Goal: Navigation & Orientation: Find specific page/section

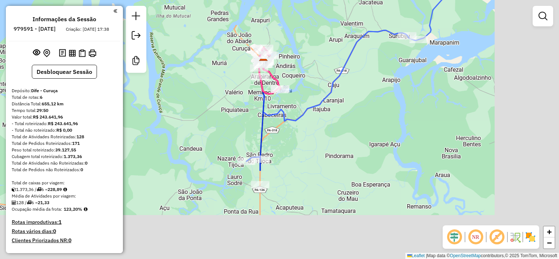
scroll to position [259, 0]
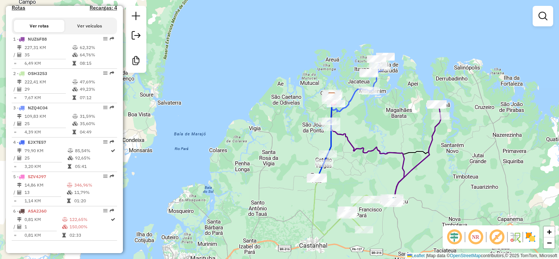
drag, startPoint x: 347, startPoint y: 155, endPoint x: 338, endPoint y: 145, distance: 13.2
click at [338, 145] on div "Janela de atendimento Grade de atendimento Capacidade Transportadoras Veículos …" at bounding box center [279, 129] width 559 height 259
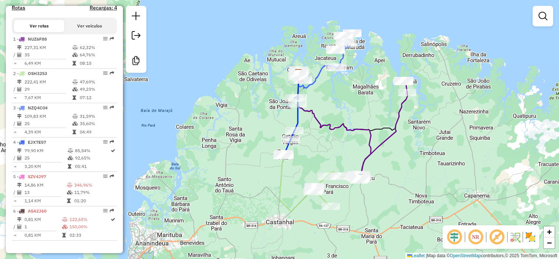
drag, startPoint x: 351, startPoint y: 144, endPoint x: 339, endPoint y: 152, distance: 13.8
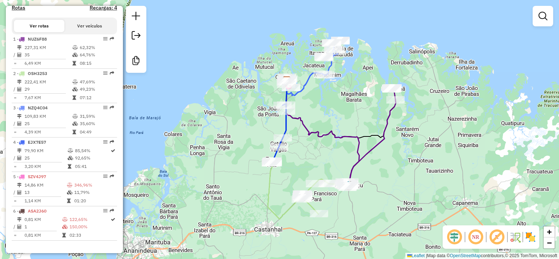
click at [339, 152] on div "Janela de atendimento Grade de atendimento Capacidade Transportadoras Veículos …" at bounding box center [279, 129] width 559 height 259
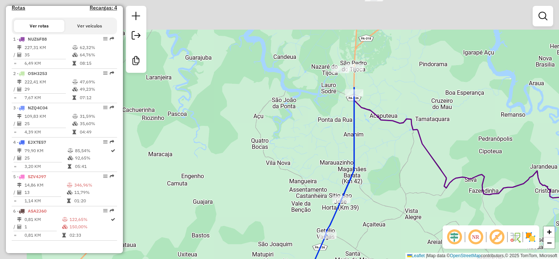
drag, startPoint x: 255, startPoint y: 82, endPoint x: 296, endPoint y: 204, distance: 128.6
click at [296, 203] on div "Janela de atendimento Grade de atendimento Capacidade Transportadoras Veículos …" at bounding box center [279, 129] width 559 height 259
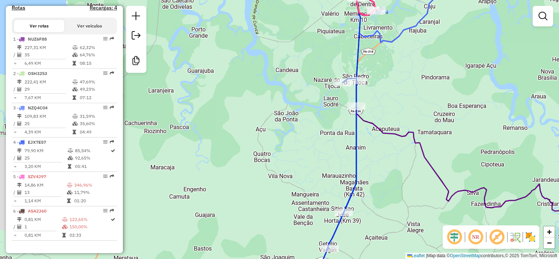
drag, startPoint x: 293, startPoint y: 139, endPoint x: 300, endPoint y: 234, distance: 94.9
click at [299, 232] on div "Janela de atendimento Grade de atendimento Capacidade Transportadoras Veículos …" at bounding box center [279, 129] width 559 height 259
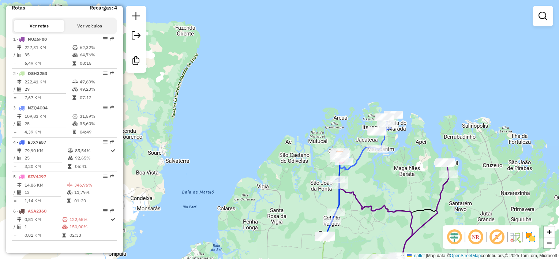
click at [338, 155] on div "Janela de atendimento Grade de atendimento Capacidade Transportadoras Veículos …" at bounding box center [279, 129] width 559 height 259
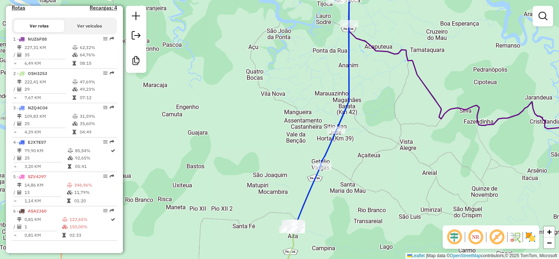
drag, startPoint x: 385, startPoint y: 202, endPoint x: 281, endPoint y: 133, distance: 124.9
click at [303, 143] on div "Janela de atendimento Grade de atendimento Capacidade Transportadoras Veículos …" at bounding box center [279, 129] width 559 height 259
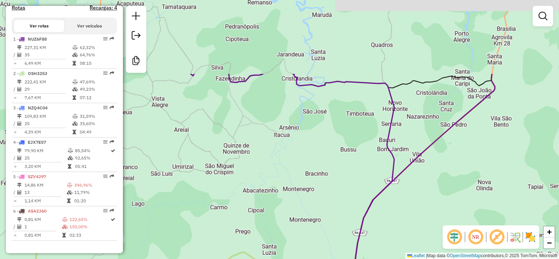
drag, startPoint x: 418, startPoint y: 182, endPoint x: 418, endPoint y: 213, distance: 31.1
click at [418, 213] on div "Janela de atendimento Grade de atendimento Capacidade Transportadoras Veículos …" at bounding box center [279, 129] width 559 height 259
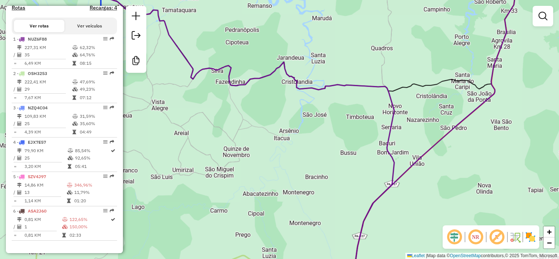
click at [327, 214] on div "Janela de atendimento Grade de atendimento Capacidade Transportadoras Veículos …" at bounding box center [279, 129] width 559 height 259
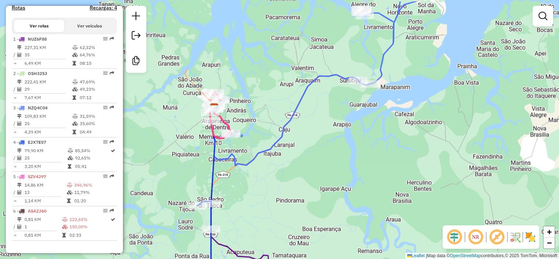
drag, startPoint x: 237, startPoint y: 140, endPoint x: 252, endPoint y: 144, distance: 15.3
click at [251, 144] on div "Janela de atendimento Grade de atendimento Capacidade Transportadoras Veículos …" at bounding box center [279, 129] width 559 height 259
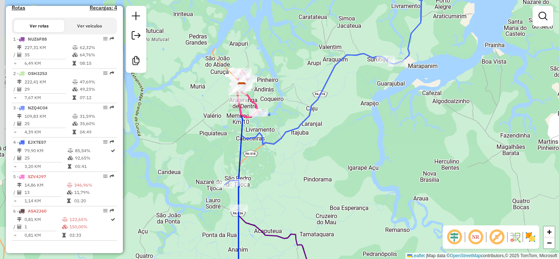
drag, startPoint x: 239, startPoint y: 207, endPoint x: 253, endPoint y: 184, distance: 27.0
click at [257, 184] on div "Janela de atendimento Grade de atendimento Capacidade Transportadoras Veículos …" at bounding box center [279, 129] width 559 height 259
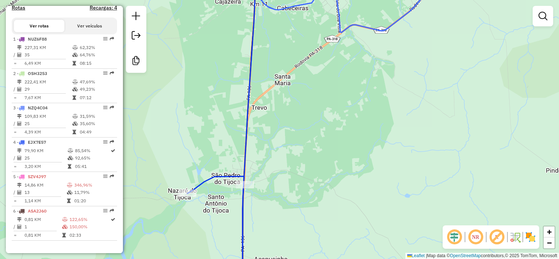
click at [282, 147] on div "Janela de atendimento Grade de atendimento Capacidade Transportadoras Veículos …" at bounding box center [279, 129] width 559 height 259
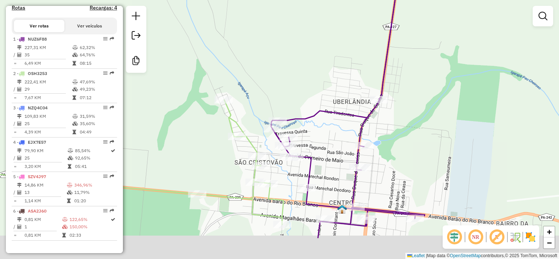
drag, startPoint x: 360, startPoint y: 234, endPoint x: 331, endPoint y: 151, distance: 87.7
click at [331, 152] on div "Janela de atendimento Grade de atendimento Capacidade Transportadoras Veículos …" at bounding box center [279, 129] width 559 height 259
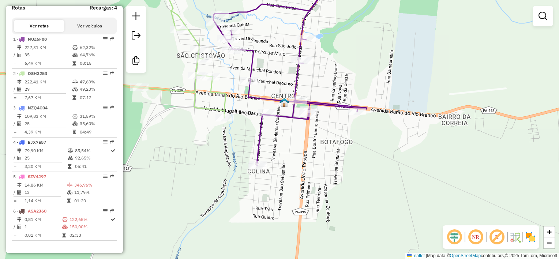
drag, startPoint x: 323, startPoint y: 202, endPoint x: 282, endPoint y: 181, distance: 46.1
click at [280, 180] on div "Janela de atendimento Grade de atendimento Capacidade Transportadoras Veículos …" at bounding box center [279, 129] width 559 height 259
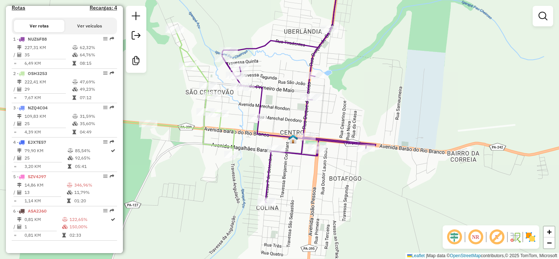
drag, startPoint x: 208, startPoint y: 123, endPoint x: 273, endPoint y: 144, distance: 68.4
click at [269, 144] on div "Janela de atendimento Grade de atendimento Capacidade Transportadoras Veículos …" at bounding box center [279, 129] width 559 height 259
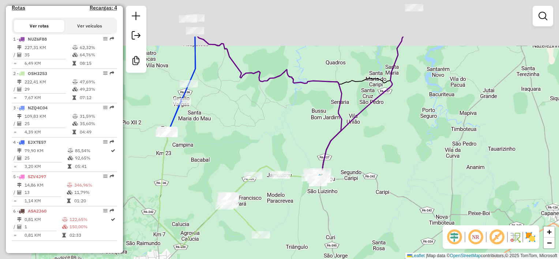
drag, startPoint x: 233, startPoint y: 127, endPoint x: 306, endPoint y: 173, distance: 86.8
click at [328, 181] on div "Janela de atendimento Grade de atendimento Capacidade Transportadoras Veículos …" at bounding box center [279, 129] width 559 height 259
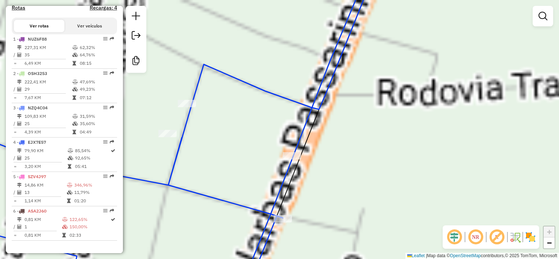
drag, startPoint x: 233, startPoint y: 207, endPoint x: 208, endPoint y: 125, distance: 86.5
click at [208, 125] on icon at bounding box center [159, 129] width 430 height 311
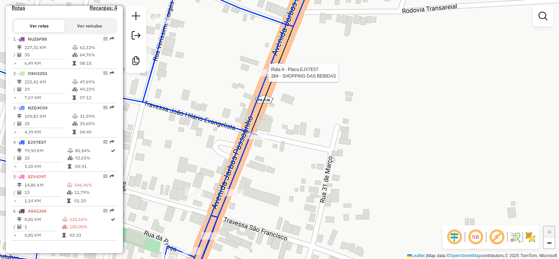
select select "**********"
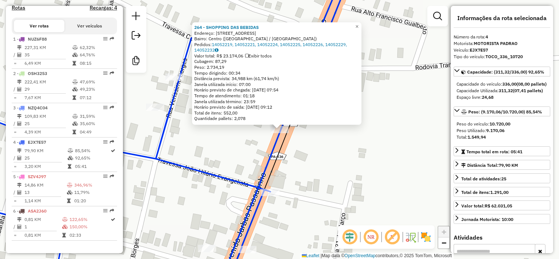
click at [292, 178] on div "264 - SHOPPING DAS BEBIDAS Endereço: [STREET_ADDRESS] ([GEOGRAPHIC_DATA] / [GEO…" at bounding box center [279, 129] width 559 height 259
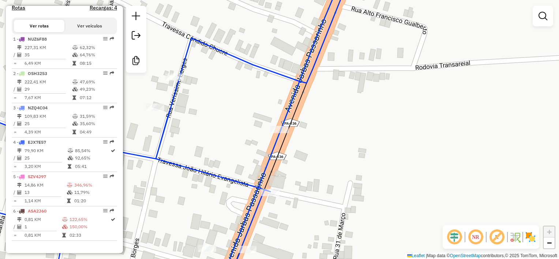
drag, startPoint x: 301, startPoint y: 165, endPoint x: 303, endPoint y: 145, distance: 20.6
click at [303, 146] on div "Janela de atendimento Grade de atendimento Capacidade Transportadoras Veículos …" at bounding box center [279, 129] width 559 height 259
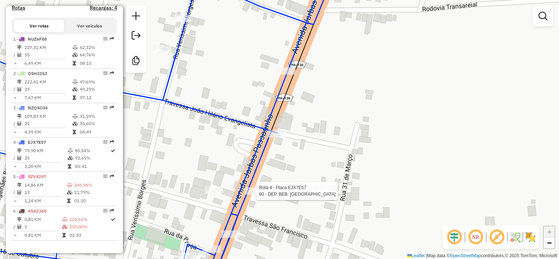
select select "**********"
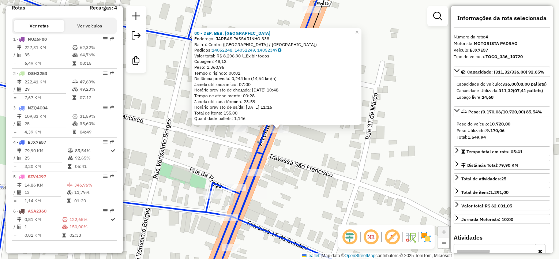
click at [301, 148] on div "80 - DEP. BEB. [PERSON_NAME]: JARBAS PASSARINHO 338 Bairro: [GEOGRAPHIC_DATA] (…" at bounding box center [279, 129] width 559 height 259
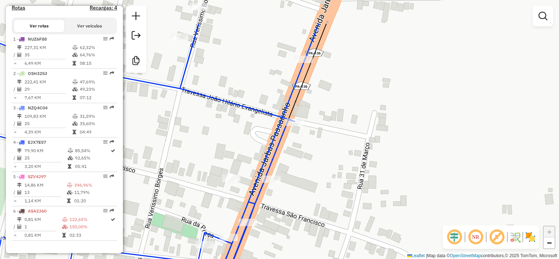
drag, startPoint x: 327, startPoint y: 114, endPoint x: 314, endPoint y: 164, distance: 51.6
click at [319, 185] on div "Janela de atendimento Grade de atendimento Capacidade Transportadoras Veículos …" at bounding box center [279, 129] width 559 height 259
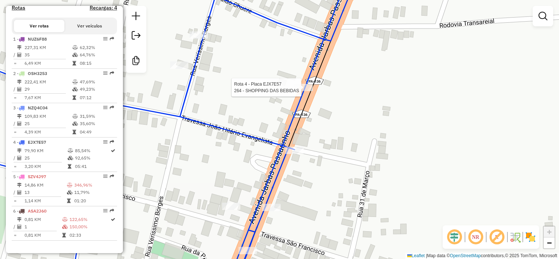
select select "**********"
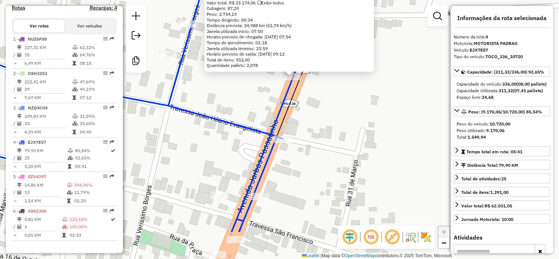
drag, startPoint x: 301, startPoint y: 218, endPoint x: 314, endPoint y: 165, distance: 54.5
click at [314, 165] on div "264 - SHOPPING DAS BEBIDAS Endereço: [STREET_ADDRESS] ([GEOGRAPHIC_DATA] / [GEO…" at bounding box center [279, 129] width 559 height 259
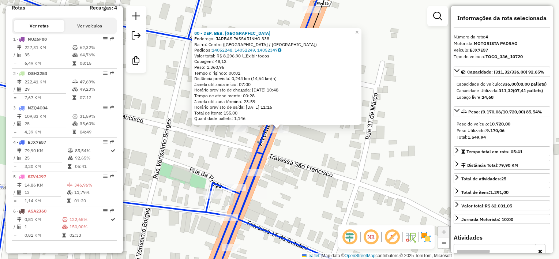
click at [292, 155] on div "80 - DEP. BEB. [PERSON_NAME]: JARBAS PASSARINHO 338 Bairro: [GEOGRAPHIC_DATA] (…" at bounding box center [279, 129] width 559 height 259
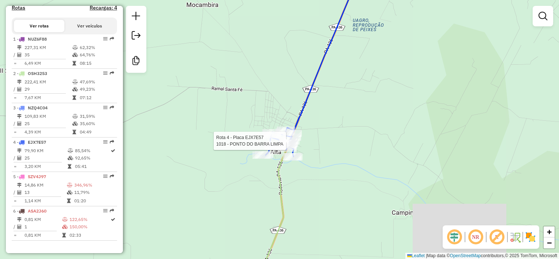
select select "**********"
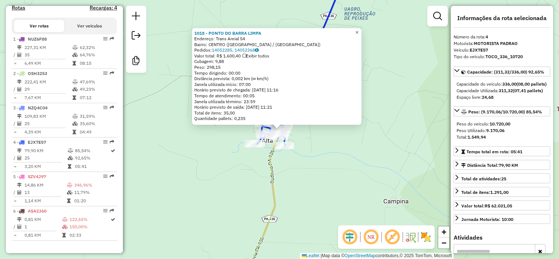
click at [358, 29] on span "×" at bounding box center [356, 32] width 3 height 6
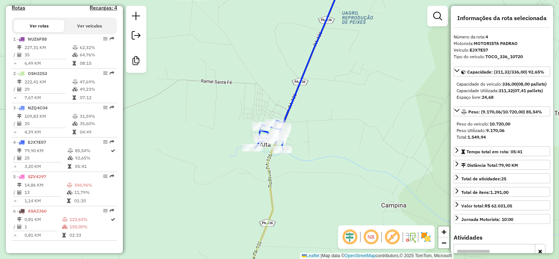
drag, startPoint x: 349, startPoint y: 69, endPoint x: 311, endPoint y: 102, distance: 50.1
click at [311, 102] on div "Janela de atendimento Grade de atendimento Capacidade Transportadoras Veículos …" at bounding box center [279, 129] width 559 height 259
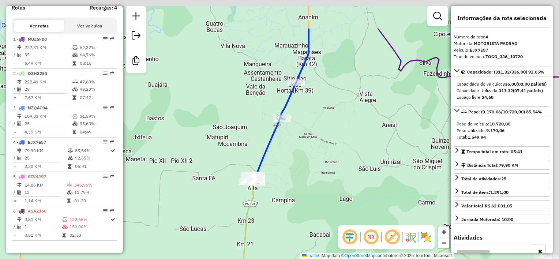
drag, startPoint x: 342, startPoint y: 92, endPoint x: 275, endPoint y: 177, distance: 108.3
click at [275, 177] on div "Janela de atendimento Grade de atendimento Capacidade Transportadoras Veículos …" at bounding box center [279, 129] width 559 height 259
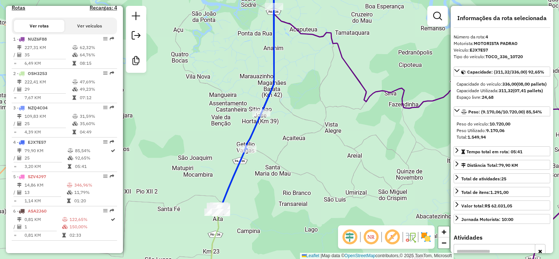
drag, startPoint x: 304, startPoint y: 133, endPoint x: 290, endPoint y: 162, distance: 32.2
click at [290, 162] on div "Janela de atendimento Grade de atendimento Capacidade Transportadoras Veículos …" at bounding box center [279, 129] width 559 height 259
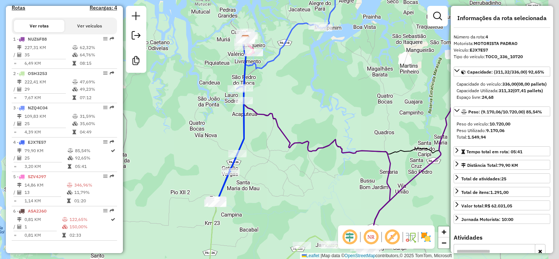
drag, startPoint x: 278, startPoint y: 166, endPoint x: 275, endPoint y: 168, distance: 3.8
click at [275, 168] on div "Janela de atendimento Grade de atendimento Capacidade Transportadoras Veículos …" at bounding box center [279, 129] width 559 height 259
drag, startPoint x: 309, startPoint y: 181, endPoint x: 270, endPoint y: 165, distance: 42.0
click at [272, 166] on div "Janela de atendimento Grade de atendimento Capacidade Transportadoras Veículos …" at bounding box center [279, 129] width 559 height 259
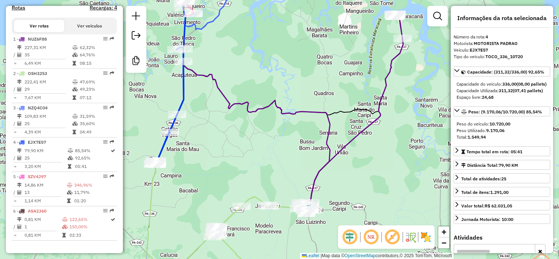
drag, startPoint x: 272, startPoint y: 154, endPoint x: 268, endPoint y: 148, distance: 8.1
click at [268, 148] on div "Janela de atendimento Grade de atendimento Capacidade Transportadoras Veículos …" at bounding box center [279, 129] width 559 height 259
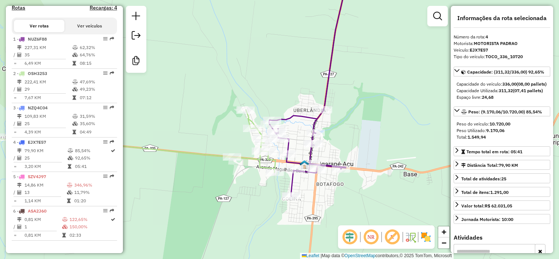
drag, startPoint x: 362, startPoint y: 108, endPoint x: 285, endPoint y: 136, distance: 81.9
click at [301, 135] on div "Janela de atendimento Grade de atendimento Capacidade Transportadoras Veículos …" at bounding box center [279, 129] width 559 height 259
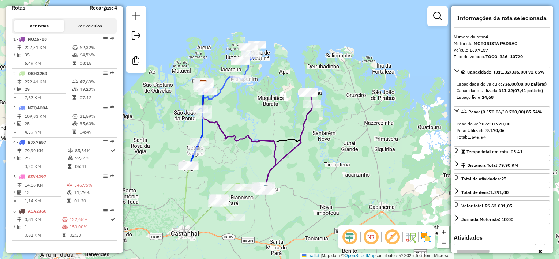
drag, startPoint x: 334, startPoint y: 133, endPoint x: 323, endPoint y: 138, distance: 11.1
click at [333, 151] on div "Janela de atendimento Grade de atendimento Capacidade Transportadoras Veículos …" at bounding box center [279, 129] width 559 height 259
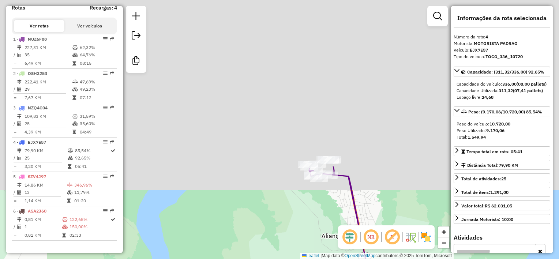
drag, startPoint x: 352, startPoint y: 36, endPoint x: 350, endPoint y: 224, distance: 188.4
click at [376, 251] on div "Janela de atendimento Grade de atendimento Capacidade Transportadoras Veículos …" at bounding box center [279, 129] width 559 height 259
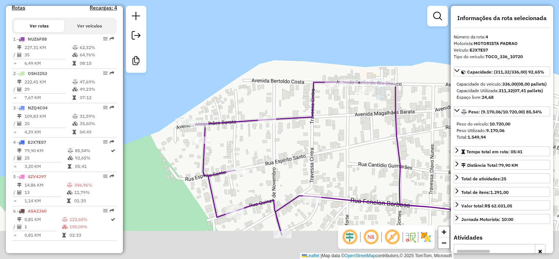
drag, startPoint x: 329, startPoint y: 176, endPoint x: 311, endPoint y: 141, distance: 38.8
click at [311, 142] on div "Janela de atendimento Grade de atendimento Capacidade Transportadoras Veículos …" at bounding box center [279, 129] width 559 height 259
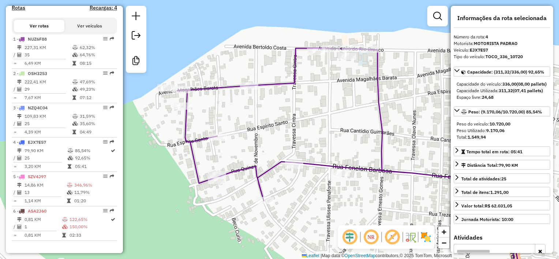
click at [169, 110] on div "Janela de atendimento Grade de atendimento Capacidade Transportadoras Veículos …" at bounding box center [279, 129] width 559 height 259
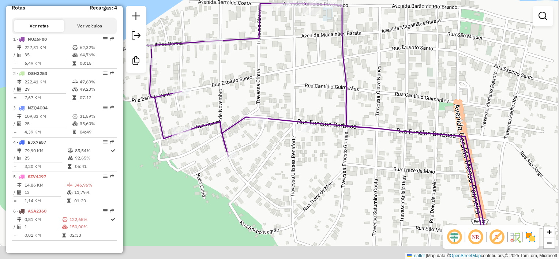
drag, startPoint x: 419, startPoint y: 133, endPoint x: 378, endPoint y: 80, distance: 67.1
click at [379, 80] on div "Janela de atendimento Grade de atendimento Capacidade Transportadoras Veículos …" at bounding box center [279, 129] width 559 height 259
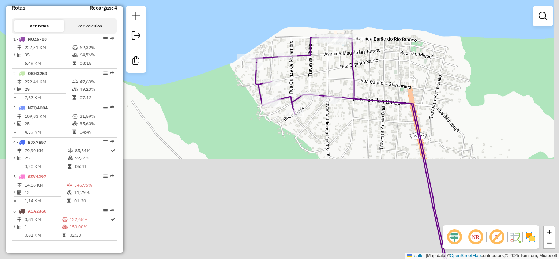
drag, startPoint x: 399, startPoint y: 161, endPoint x: 347, endPoint y: 88, distance: 89.7
click at [348, 91] on div "Janela de atendimento Grade de atendimento Capacidade Transportadoras Veículos …" at bounding box center [279, 129] width 559 height 259
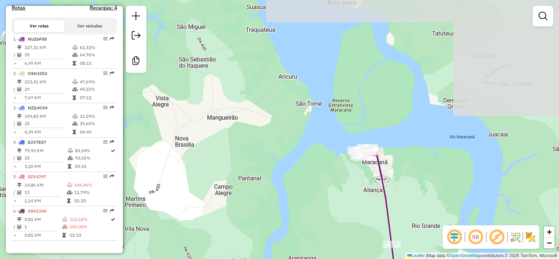
drag, startPoint x: 366, startPoint y: 197, endPoint x: 351, endPoint y: 157, distance: 43.7
click at [351, 157] on div "Janela de atendimento Grade de atendimento Capacidade Transportadoras Veículos …" at bounding box center [279, 129] width 559 height 259
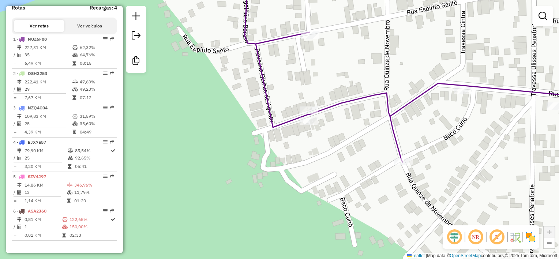
drag, startPoint x: 342, startPoint y: 108, endPoint x: 330, endPoint y: 185, distance: 77.9
click at [330, 162] on icon at bounding box center [430, 68] width 370 height 188
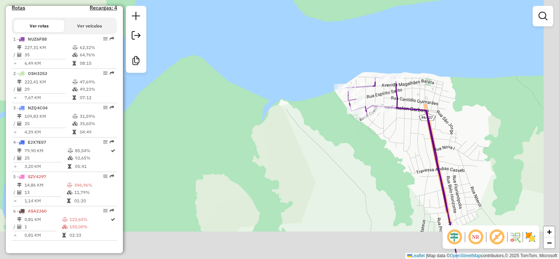
drag, startPoint x: 396, startPoint y: 135, endPoint x: 384, endPoint y: 129, distance: 13.7
click at [385, 130] on div "Janela de atendimento Grade de atendimento Capacidade Transportadoras Veículos …" at bounding box center [279, 129] width 559 height 259
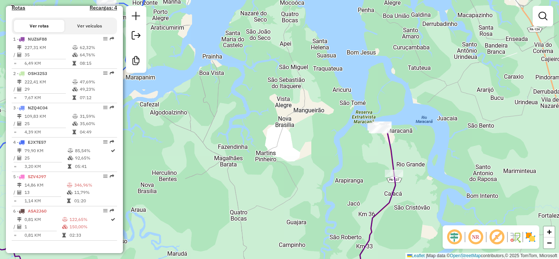
click at [357, 75] on div "Janela de atendimento Grade de atendimento Capacidade Transportadoras Veículos …" at bounding box center [279, 129] width 559 height 259
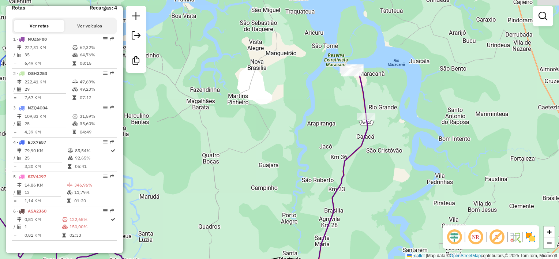
drag, startPoint x: 335, startPoint y: 138, endPoint x: 334, endPoint y: 148, distance: 9.6
click at [331, 156] on div "Janela de atendimento Grade de atendimento Capacidade Transportadoras Veículos …" at bounding box center [279, 129] width 559 height 259
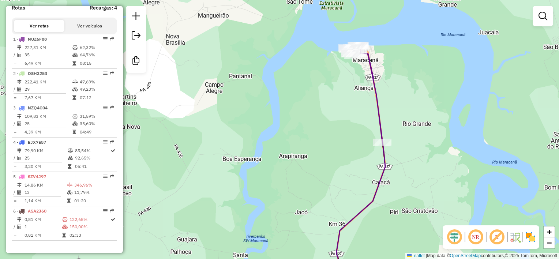
drag, startPoint x: 320, startPoint y: 151, endPoint x: 369, endPoint y: 121, distance: 56.8
click at [364, 124] on div "Janela de atendimento Grade de atendimento Capacidade Transportadoras Veículos …" at bounding box center [279, 129] width 559 height 259
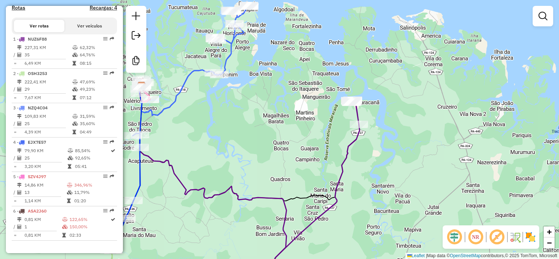
drag, startPoint x: 215, startPoint y: 222, endPoint x: 312, endPoint y: 177, distance: 107.0
click at [312, 178] on div "Janela de atendimento Grade de atendimento Capacidade Transportadoras Veículos …" at bounding box center [279, 129] width 559 height 259
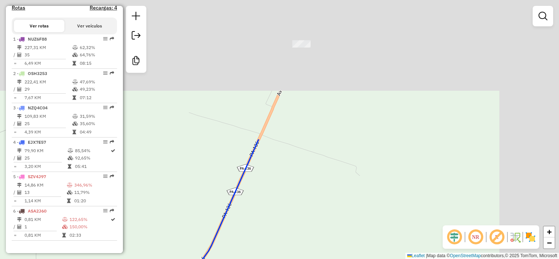
drag, startPoint x: 374, startPoint y: 56, endPoint x: 290, endPoint y: 259, distance: 219.7
click at [295, 244] on div "Janela de atendimento Grade de atendimento Capacidade Transportadoras Veículos …" at bounding box center [279, 129] width 559 height 259
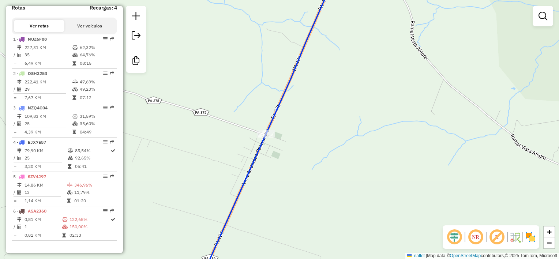
drag, startPoint x: 324, startPoint y: 200, endPoint x: 369, endPoint y: 123, distance: 90.0
click at [363, 132] on div "Rota 4 - Placa EJX7E57 207 - MINI DEPOSITO DE BEB Janela de atendimento Grade d…" at bounding box center [279, 129] width 559 height 259
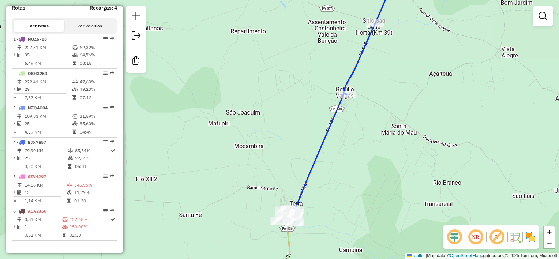
drag, startPoint x: 328, startPoint y: 233, endPoint x: 331, endPoint y: 198, distance: 34.9
click at [331, 198] on div "Janela de atendimento Grade de atendimento Capacidade Transportadoras Veículos …" at bounding box center [279, 129] width 559 height 259
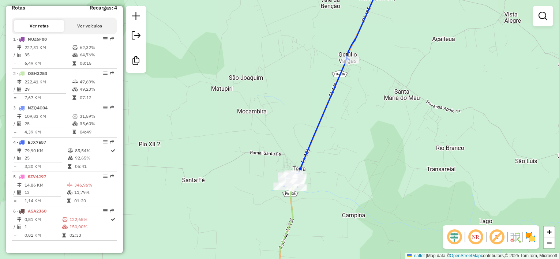
drag, startPoint x: 239, startPoint y: 138, endPoint x: 227, endPoint y: 138, distance: 12.1
click at [228, 139] on div "Janela de atendimento Grade de atendimento Capacidade Transportadoras Veículos …" at bounding box center [279, 129] width 559 height 259
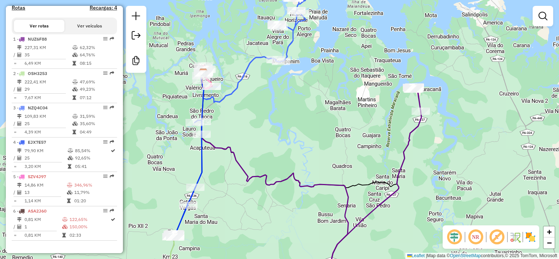
drag, startPoint x: 282, startPoint y: 199, endPoint x: 274, endPoint y: 56, distance: 144.0
click at [274, 76] on div "Janela de atendimento Grade de atendimento Capacidade Transportadoras Veículos …" at bounding box center [279, 129] width 559 height 259
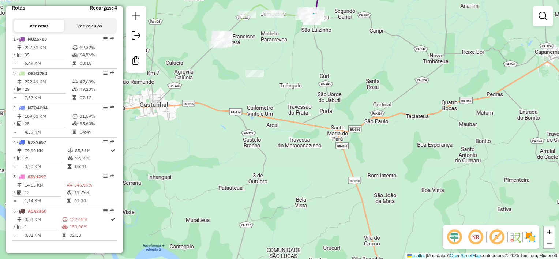
click at [282, 107] on div "Janela de atendimento Grade de atendimento Capacidade Transportadoras Veículos …" at bounding box center [279, 129] width 559 height 259
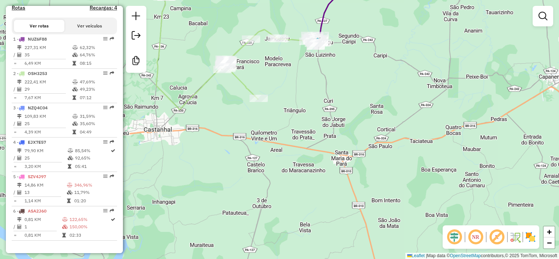
drag, startPoint x: 321, startPoint y: 101, endPoint x: 318, endPoint y: 127, distance: 26.2
click at [318, 127] on div "Janela de atendimento Grade de atendimento Capacidade Transportadoras Veículos …" at bounding box center [279, 129] width 559 height 259
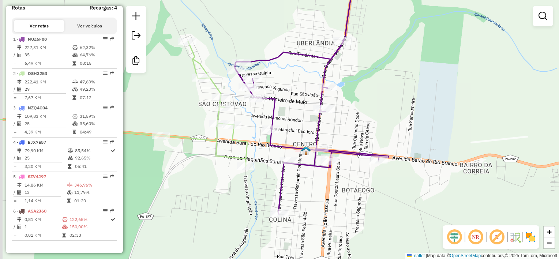
drag, startPoint x: 290, startPoint y: 82, endPoint x: 291, endPoint y: 218, distance: 135.3
click at [293, 214] on div "Janela de atendimento Grade de atendimento Capacidade Transportadoras Veículos …" at bounding box center [279, 129] width 559 height 259
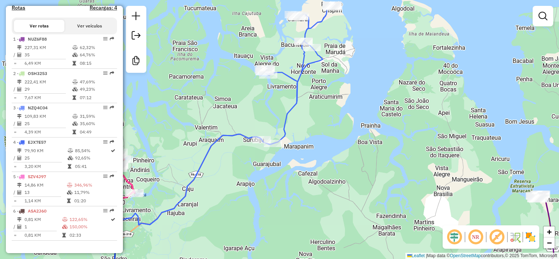
click at [318, 113] on div "Janela de atendimento Grade de atendimento Capacidade Transportadoras Veículos …" at bounding box center [279, 129] width 559 height 259
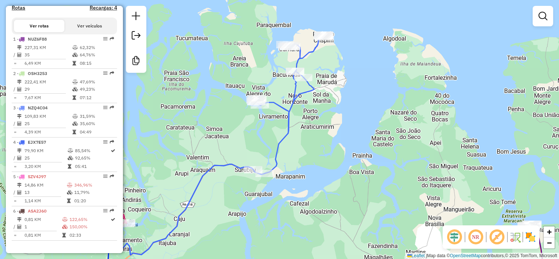
drag, startPoint x: 223, startPoint y: 200, endPoint x: 244, endPoint y: 82, distance: 119.7
click at [242, 90] on div "Janela de atendimento Grade de atendimento Capacidade Transportadoras Veículos …" at bounding box center [279, 129] width 559 height 259
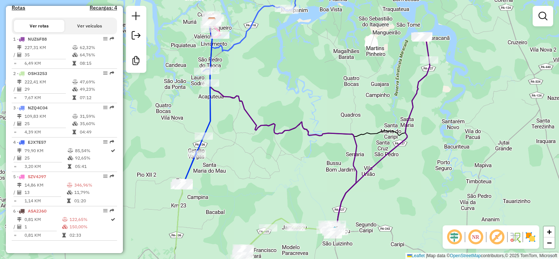
drag, startPoint x: 250, startPoint y: 162, endPoint x: 260, endPoint y: 132, distance: 31.7
click at [260, 132] on div "Janela de atendimento Grade de atendimento Capacidade Transportadoras Veículos …" at bounding box center [279, 129] width 559 height 259
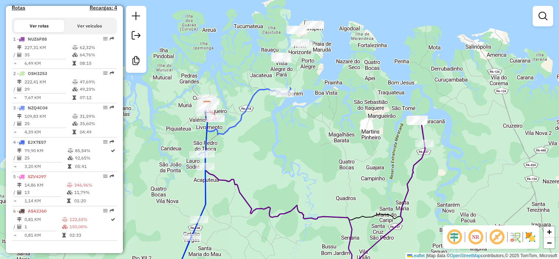
drag, startPoint x: 316, startPoint y: 47, endPoint x: 298, endPoint y: 167, distance: 121.3
click at [299, 167] on div "Janela de atendimento Grade de atendimento Capacidade Transportadoras Veículos …" at bounding box center [279, 129] width 559 height 259
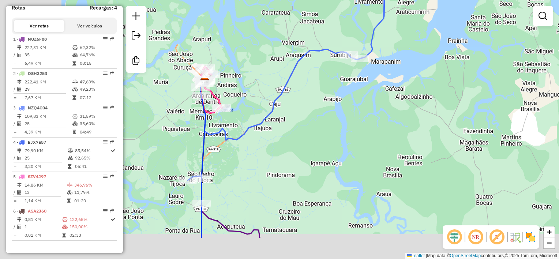
drag, startPoint x: 174, startPoint y: 161, endPoint x: 261, endPoint y: 74, distance: 122.6
click at [256, 92] on div "Janela de atendimento Grade de atendimento Capacidade Transportadoras Veículos …" at bounding box center [279, 129] width 559 height 259
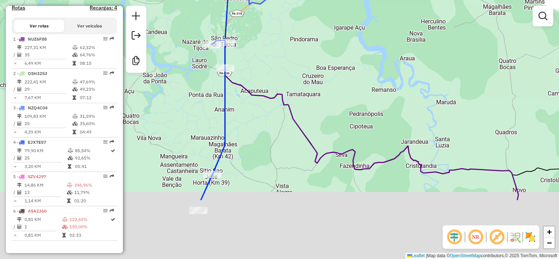
drag, startPoint x: 218, startPoint y: 196, endPoint x: 222, endPoint y: 54, distance: 141.6
click at [222, 55] on div "Janela de atendimento Grade de atendimento Capacidade Transportadoras Veículos …" at bounding box center [279, 129] width 559 height 259
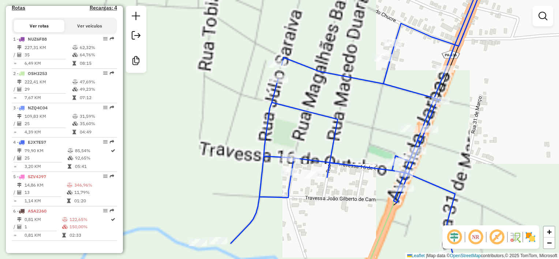
drag, startPoint x: 267, startPoint y: 221, endPoint x: 236, endPoint y: 223, distance: 31.5
click at [237, 223] on div "Janela de atendimento Grade de atendimento Capacidade Transportadoras Veículos …" at bounding box center [279, 129] width 559 height 259
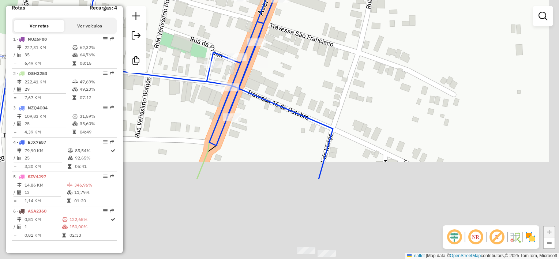
drag, startPoint x: 336, startPoint y: 92, endPoint x: 307, endPoint y: 30, distance: 69.0
click at [310, 35] on div "Janela de atendimento Grade de atendimento Capacidade Transportadoras Veículos …" at bounding box center [279, 129] width 559 height 259
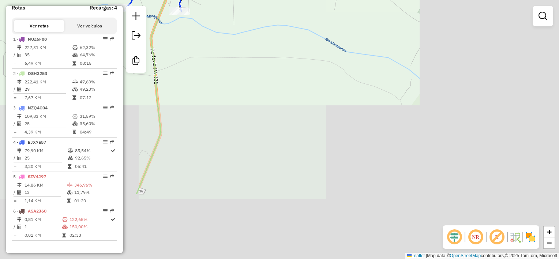
drag, startPoint x: 303, startPoint y: 105, endPoint x: 170, endPoint y: -15, distance: 179.2
click at [170, 0] on html "Aguarde... Pop-up bloqueado! Seu navegador bloqueou automáticamente a abertura …" at bounding box center [279, 129] width 559 height 259
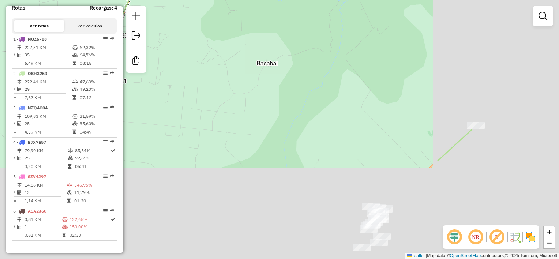
drag, startPoint x: 284, startPoint y: 84, endPoint x: 207, endPoint y: -7, distance: 119.6
click at [207, 0] on html "Aguarde... Pop-up bloqueado! Seu navegador bloqueou automáticamente a abertura …" at bounding box center [279, 129] width 559 height 259
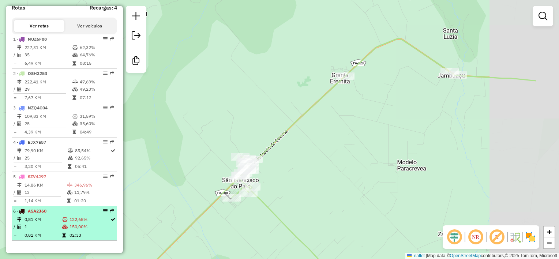
drag, startPoint x: 348, startPoint y: 158, endPoint x: 94, endPoint y: 225, distance: 262.4
click at [94, 226] on hb-router-mapa "Informações da Sessão 979591 - [DATE] Criação: [DATE] 17:38 Desbloquear Sessão …" at bounding box center [279, 129] width 559 height 259
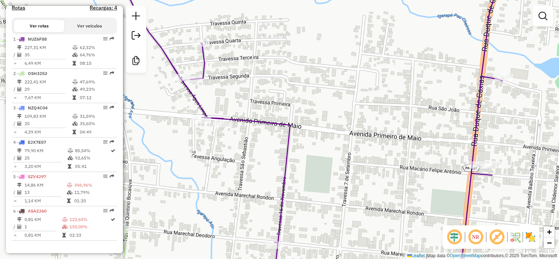
drag, startPoint x: 414, startPoint y: 58, endPoint x: 414, endPoint y: 54, distance: 4.1
click at [414, 54] on div "Janela de atendimento Grade de atendimento Capacidade Transportadoras Veículos …" at bounding box center [279, 129] width 559 height 259
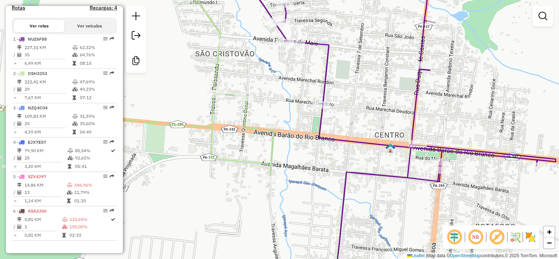
drag, startPoint x: 298, startPoint y: 190, endPoint x: 268, endPoint y: 124, distance: 72.9
click at [269, 127] on div "Rota 2 - Placa OSH3253 909 - COMERCIAL MALOCA Janela de atendimento Grade de at…" at bounding box center [279, 129] width 559 height 259
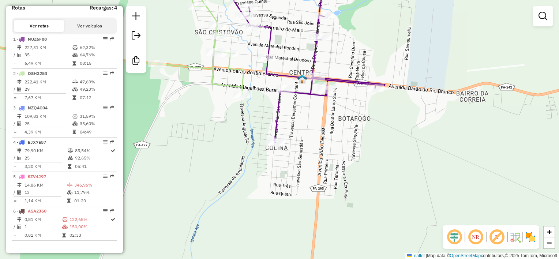
drag, startPoint x: 430, startPoint y: 110, endPoint x: 463, endPoint y: 168, distance: 66.5
click at [449, 159] on div "Janela de atendimento Grade de atendimento Capacidade Transportadoras Veículos …" at bounding box center [279, 129] width 559 height 259
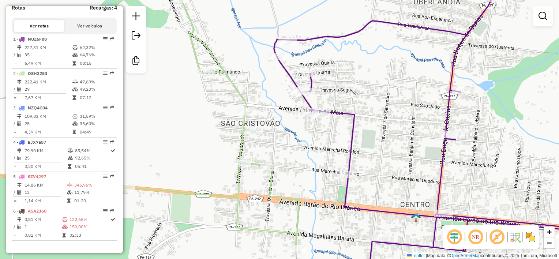
drag, startPoint x: 266, startPoint y: 79, endPoint x: 283, endPoint y: 91, distance: 20.0
click at [283, 91] on div "Janela de atendimento Grade de atendimento Capacidade Transportadoras Veículos …" at bounding box center [279, 129] width 559 height 259
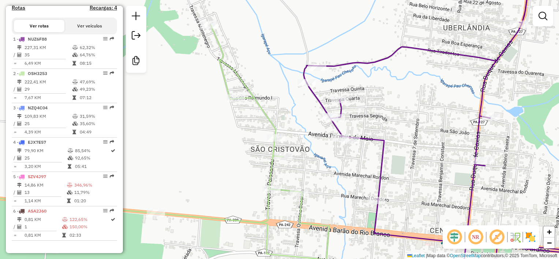
drag, startPoint x: 313, startPoint y: 175, endPoint x: 318, endPoint y: 140, distance: 35.1
click at [312, 148] on div "Rota 2 - Placa OSH3253 447 - MERC. [DOMAIN_NAME] DE NAZARE Janela de atendiment…" at bounding box center [279, 129] width 559 height 259
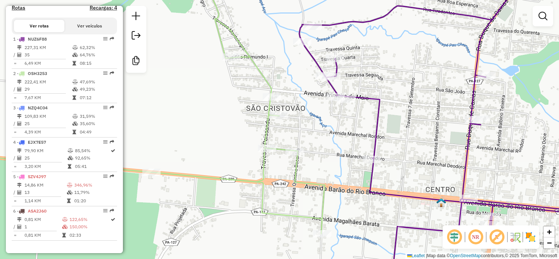
drag, startPoint x: 313, startPoint y: 133, endPoint x: 304, endPoint y: 166, distance: 34.3
click at [328, 174] on div "Janela de atendimento Grade de atendimento Capacidade Transportadoras Veículos …" at bounding box center [279, 129] width 559 height 259
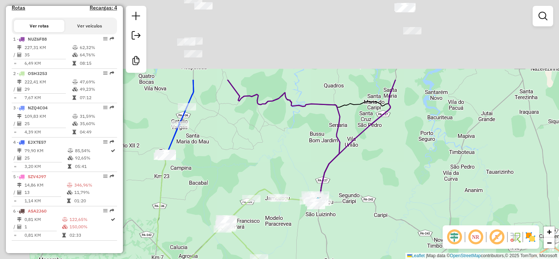
drag, startPoint x: 265, startPoint y: 50, endPoint x: 311, endPoint y: 239, distance: 194.5
click at [315, 248] on div "Janela de atendimento Grade de atendimento Capacidade Transportadoras Veículos …" at bounding box center [279, 129] width 559 height 259
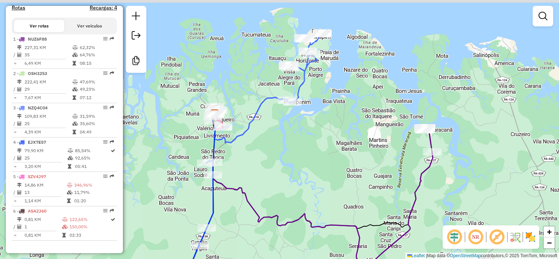
drag, startPoint x: 336, startPoint y: 98, endPoint x: 334, endPoint y: 140, distance: 42.5
click at [341, 155] on div "Janela de atendimento Grade de atendimento Capacidade Transportadoras Veículos …" at bounding box center [279, 129] width 559 height 259
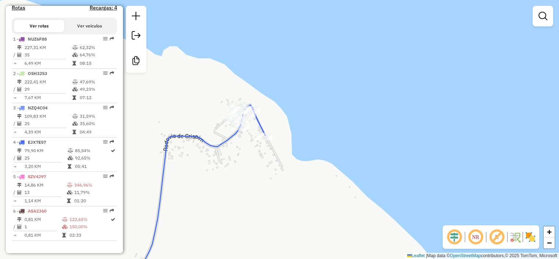
drag, startPoint x: 302, startPoint y: 212, endPoint x: 252, endPoint y: 99, distance: 124.1
click at [256, 111] on div "Janela de atendimento Grade de atendimento Capacidade Transportadoras Veículos …" at bounding box center [279, 129] width 559 height 259
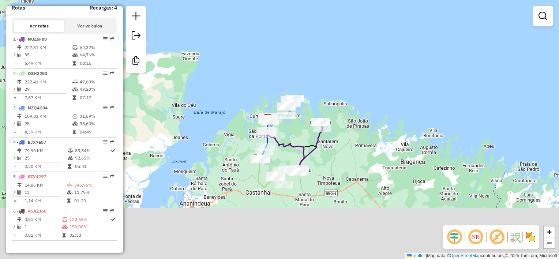
drag, startPoint x: 297, startPoint y: 204, endPoint x: 297, endPoint y: 119, distance: 84.8
click at [297, 116] on div "Janela de atendimento Grade de atendimento Capacidade Transportadoras Veículos …" at bounding box center [279, 129] width 559 height 259
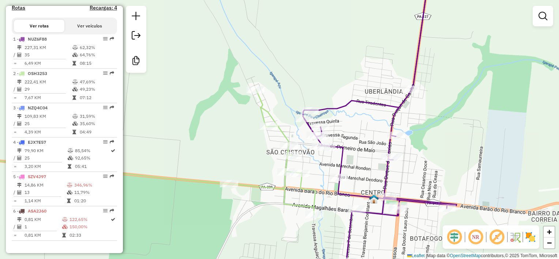
drag, startPoint x: 297, startPoint y: 197, endPoint x: 260, endPoint y: 101, distance: 103.8
click at [255, 105] on div "Janela de atendimento Grade de atendimento Capacidade Transportadoras Veículos …" at bounding box center [279, 129] width 559 height 259
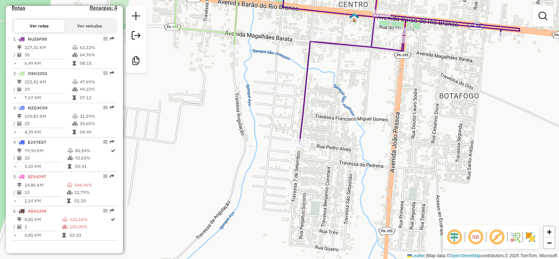
click at [339, 149] on div "Janela de atendimento Grade de atendimento Capacidade Transportadoras Veículos …" at bounding box center [279, 129] width 559 height 259
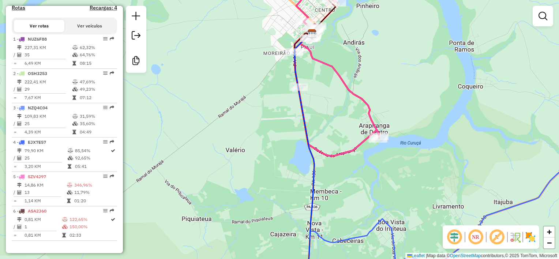
drag, startPoint x: 347, startPoint y: 27, endPoint x: 345, endPoint y: 133, distance: 106.1
click at [351, 133] on div "Janela de atendimento Grade de atendimento Capacidade Transportadoras Veículos …" at bounding box center [279, 129] width 559 height 259
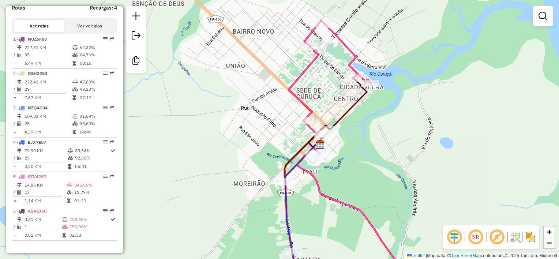
drag, startPoint x: 234, startPoint y: 179, endPoint x: 234, endPoint y: 96, distance: 83.0
click at [234, 117] on div "Janela de atendimento Grade de atendimento Capacidade Transportadoras Veículos …" at bounding box center [279, 129] width 559 height 259
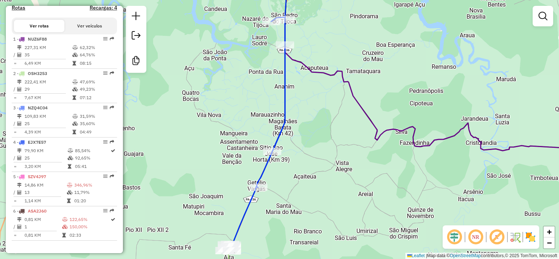
drag, startPoint x: 208, startPoint y: 192, endPoint x: 208, endPoint y: 35, distance: 156.9
click at [208, 52] on div "Janela de atendimento Grade de atendimento Capacidade Transportadoras Veículos …" at bounding box center [279, 129] width 559 height 259
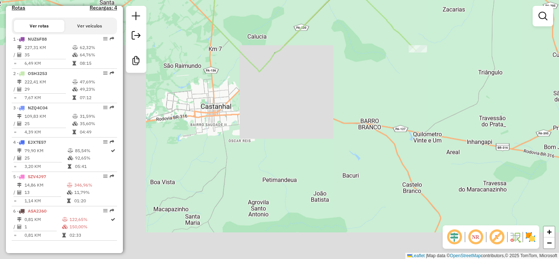
drag, startPoint x: 346, startPoint y: 51, endPoint x: 330, endPoint y: 203, distance: 153.3
click at [330, 203] on div "Janela de atendimento Grade de atendimento Capacidade Transportadoras Veículos …" at bounding box center [279, 129] width 559 height 259
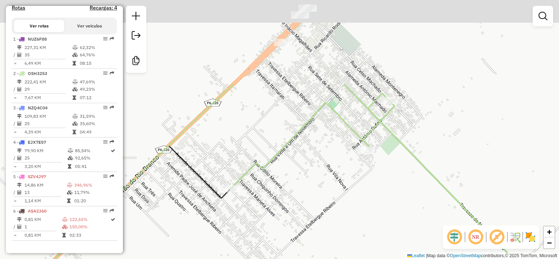
drag, startPoint x: 345, startPoint y: 49, endPoint x: 322, endPoint y: 161, distance: 114.3
click at [322, 161] on div "Janela de atendimento Grade de atendimento Capacidade Transportadoras Veículos …" at bounding box center [279, 129] width 559 height 259
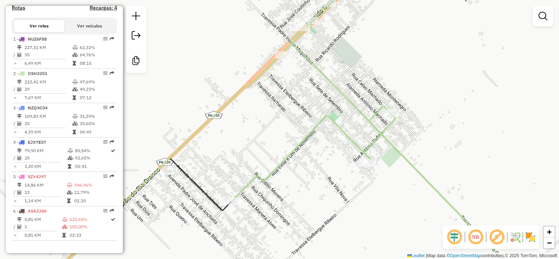
drag, startPoint x: 352, startPoint y: 85, endPoint x: 352, endPoint y: 214, distance: 128.4
click at [353, 214] on div "Janela de atendimento Grade de atendimento Capacidade Transportadoras Veículos …" at bounding box center [279, 129] width 559 height 259
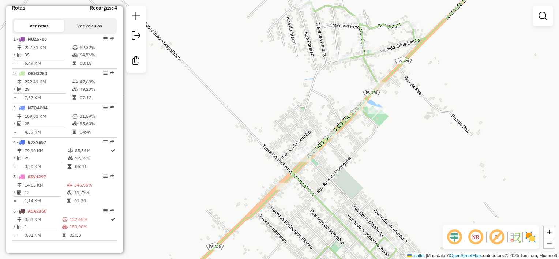
drag, startPoint x: 357, startPoint y: 131, endPoint x: 348, endPoint y: 172, distance: 41.5
click at [345, 177] on div "Janela de atendimento Grade de atendimento Capacidade Transportadoras Veículos …" at bounding box center [279, 129] width 559 height 259
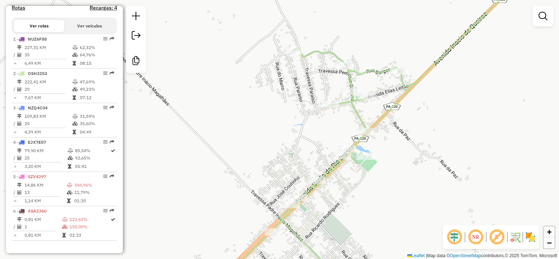
drag, startPoint x: 296, startPoint y: 154, endPoint x: 301, endPoint y: 187, distance: 33.7
click at [300, 185] on div "Janela de atendimento Grade de atendimento Capacidade Transportadoras Veículos …" at bounding box center [279, 129] width 559 height 259
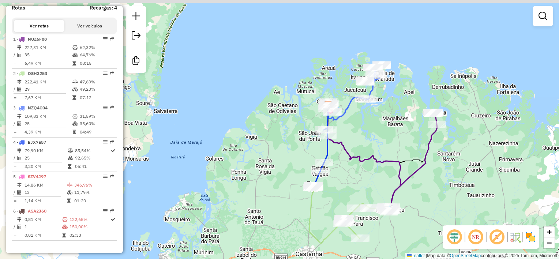
drag, startPoint x: 354, startPoint y: 140, endPoint x: 354, endPoint y: 154, distance: 13.5
click at [354, 155] on div "Janela de atendimento Grade de atendimento Capacidade Transportadoras Veículos …" at bounding box center [279, 129] width 559 height 259
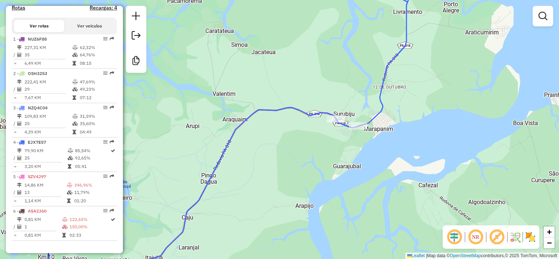
drag, startPoint x: 343, startPoint y: 163, endPoint x: 234, endPoint y: 141, distance: 110.7
click at [284, 148] on div "Janela de atendimento Grade de atendimento Capacidade Transportadoras Veículos …" at bounding box center [279, 129] width 559 height 259
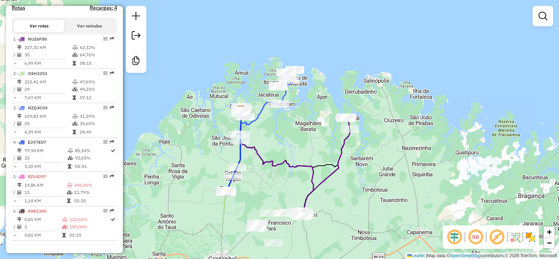
drag, startPoint x: 325, startPoint y: 200, endPoint x: 326, endPoint y: 120, distance: 79.7
click at [325, 126] on div "Janela de atendimento Grade de atendimento Capacidade Transportadoras Veículos …" at bounding box center [279, 129] width 559 height 259
